Goal: Information Seeking & Learning: Learn about a topic

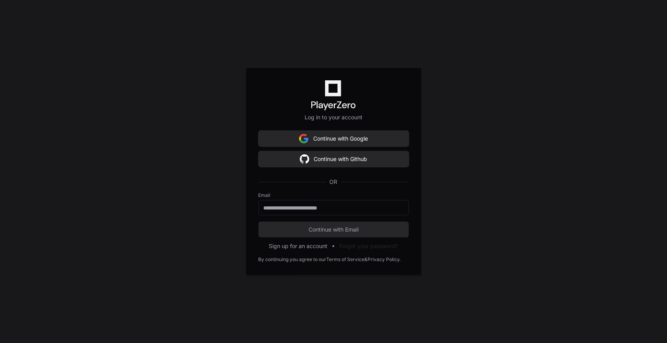
type input "**********"
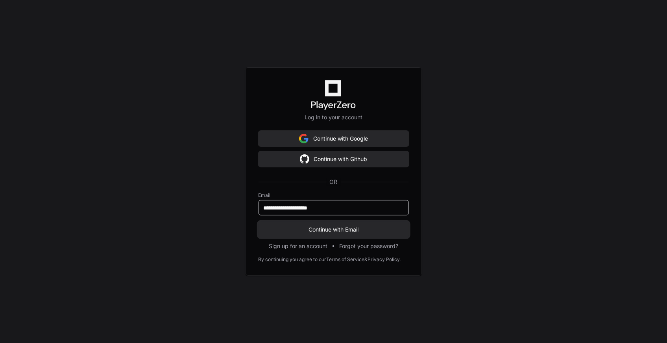
click at [340, 235] on button "Continue with Email" at bounding box center [334, 230] width 150 height 16
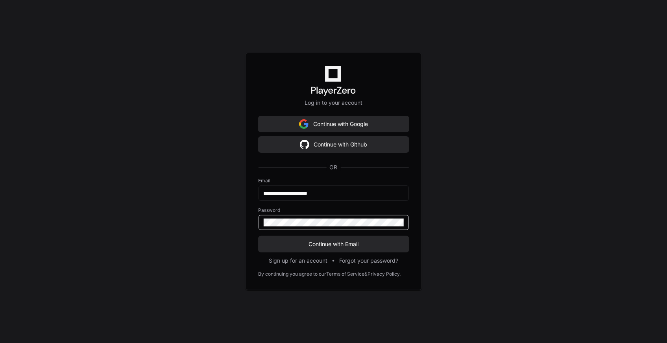
click at [396, 222] on keeper-lock "Open Keeper Popup" at bounding box center [397, 222] width 9 height 9
click at [362, 236] on button "Continue with Email" at bounding box center [334, 244] width 150 height 16
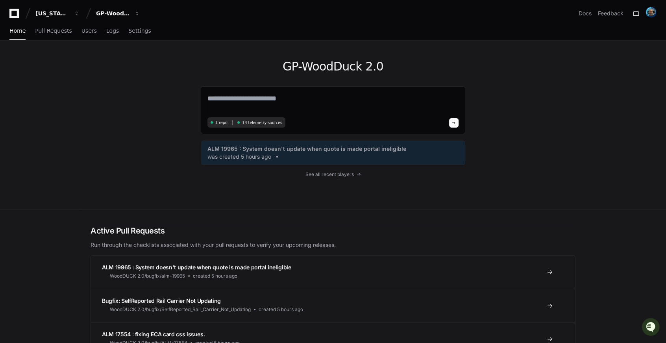
click at [362, 208] on div "GP-WoodDuck 2.0 1 repo 14 telemetry sources ALM 19965 : System doesn't update w…" at bounding box center [333, 125] width 264 height 168
click at [362, 193] on div "GP-WoodDuck 2.0 1 repo 14 telemetry sources ALM 19965 : System doesn't update w…" at bounding box center [333, 125] width 264 height 168
click at [106, 29] on span "Logs" at bounding box center [112, 30] width 13 height 5
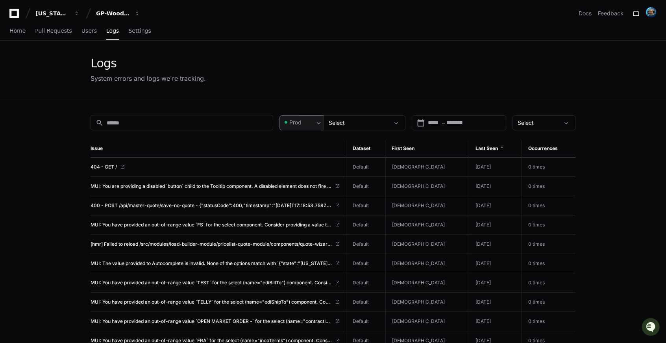
click at [315, 116] on div "Prod" at bounding box center [301, 122] width 44 height 15
click at [300, 164] on span "Pre-Prod" at bounding box center [304, 164] width 23 height 8
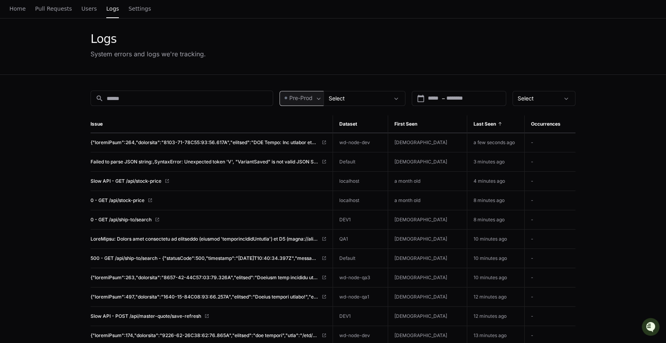
scroll to position [71, 0]
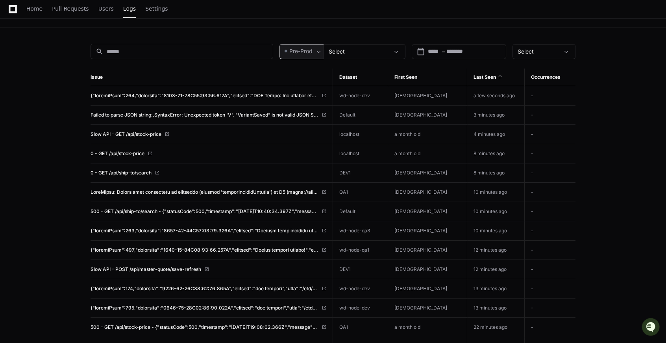
click at [85, 213] on div "search Pre-Prod Select calendar_today Start – End date Select Issue Dataset Fir…" at bounding box center [333, 313] width 504 height 571
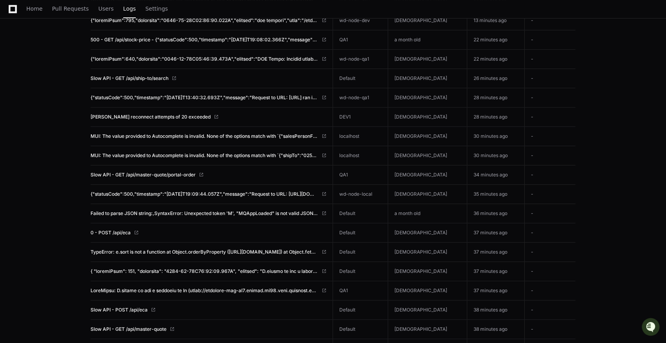
scroll to position [0, 0]
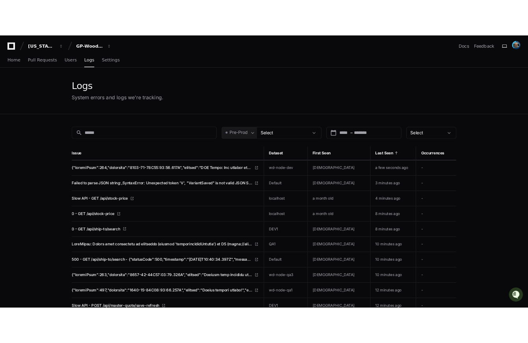
scroll to position [35, 0]
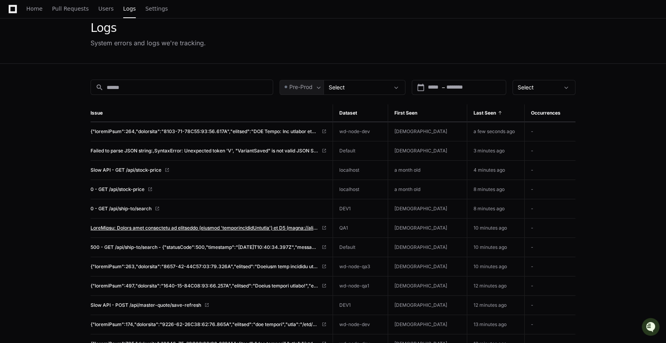
click at [198, 225] on span at bounding box center [204, 228] width 228 height 6
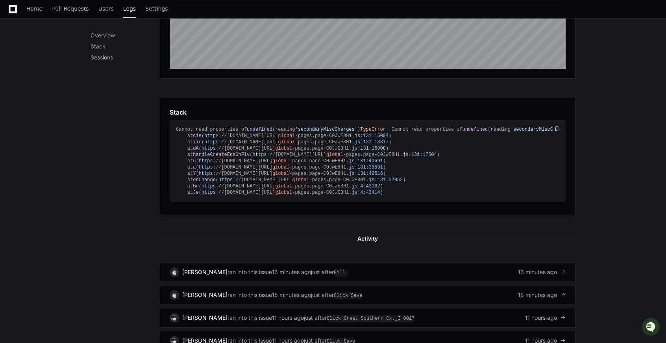
scroll to position [279, 0]
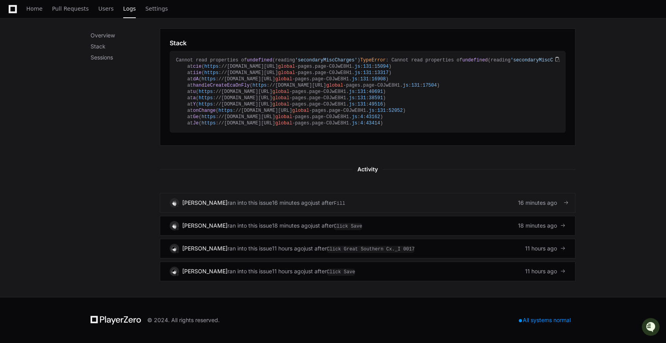
click at [563, 203] on div at bounding box center [563, 203] width 6 height 6
